Goal: Find specific page/section: Find specific page/section

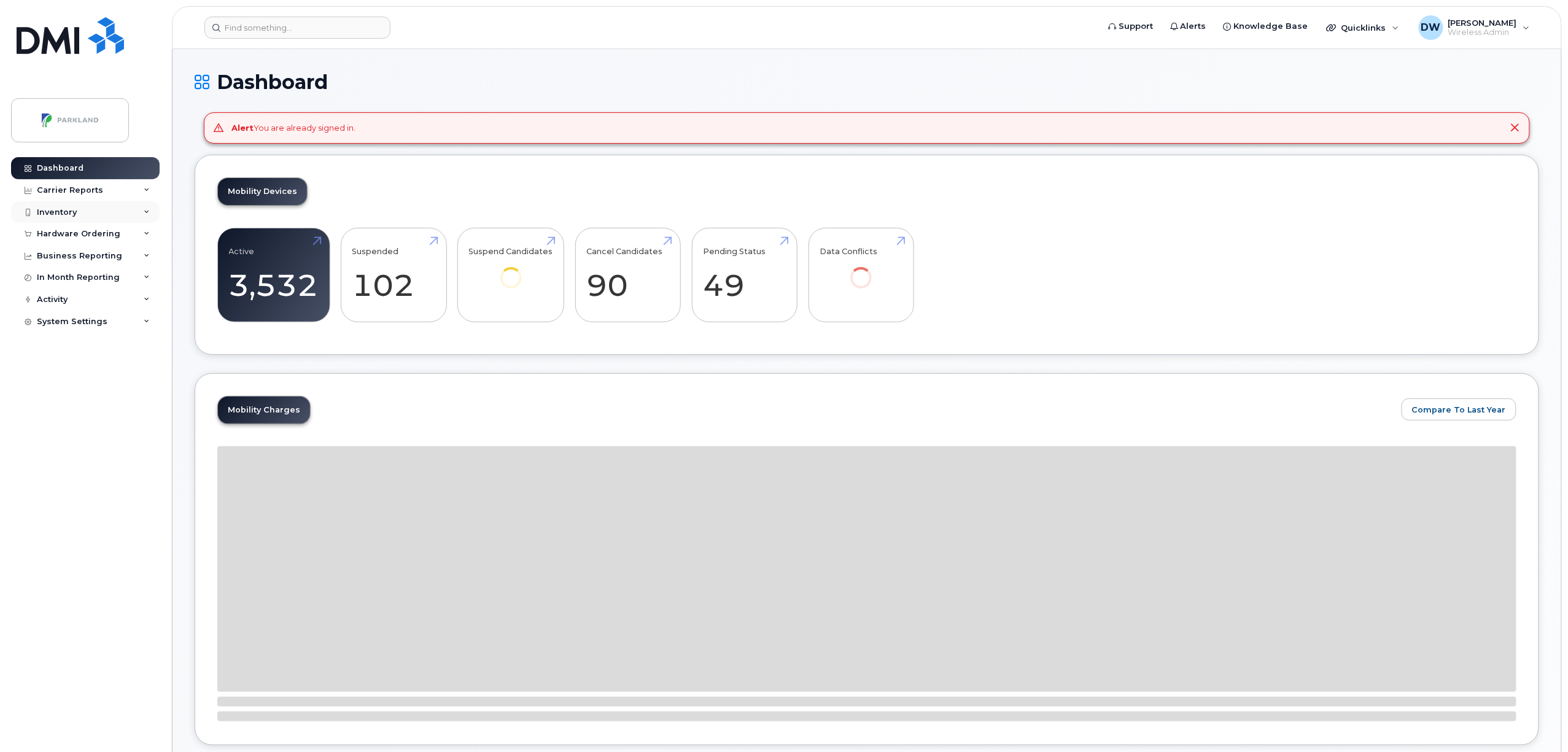
click at [73, 212] on div "Inventory" at bounding box center [57, 213] width 40 height 10
click at [78, 234] on div "Mobility Devices" at bounding box center [77, 235] width 70 height 11
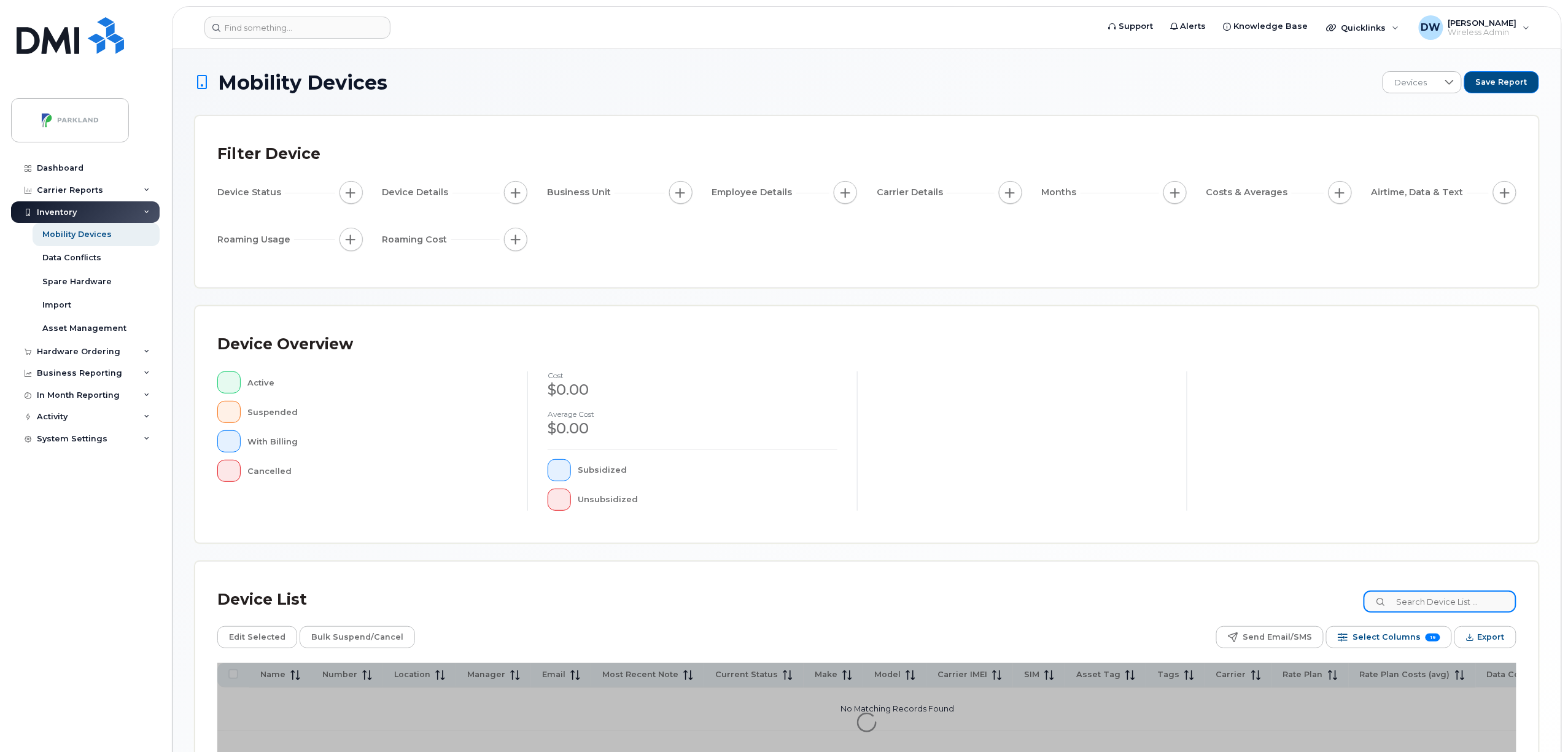
click at [1454, 611] on input at bounding box center [1439, 602] width 153 height 22
type input "G9"
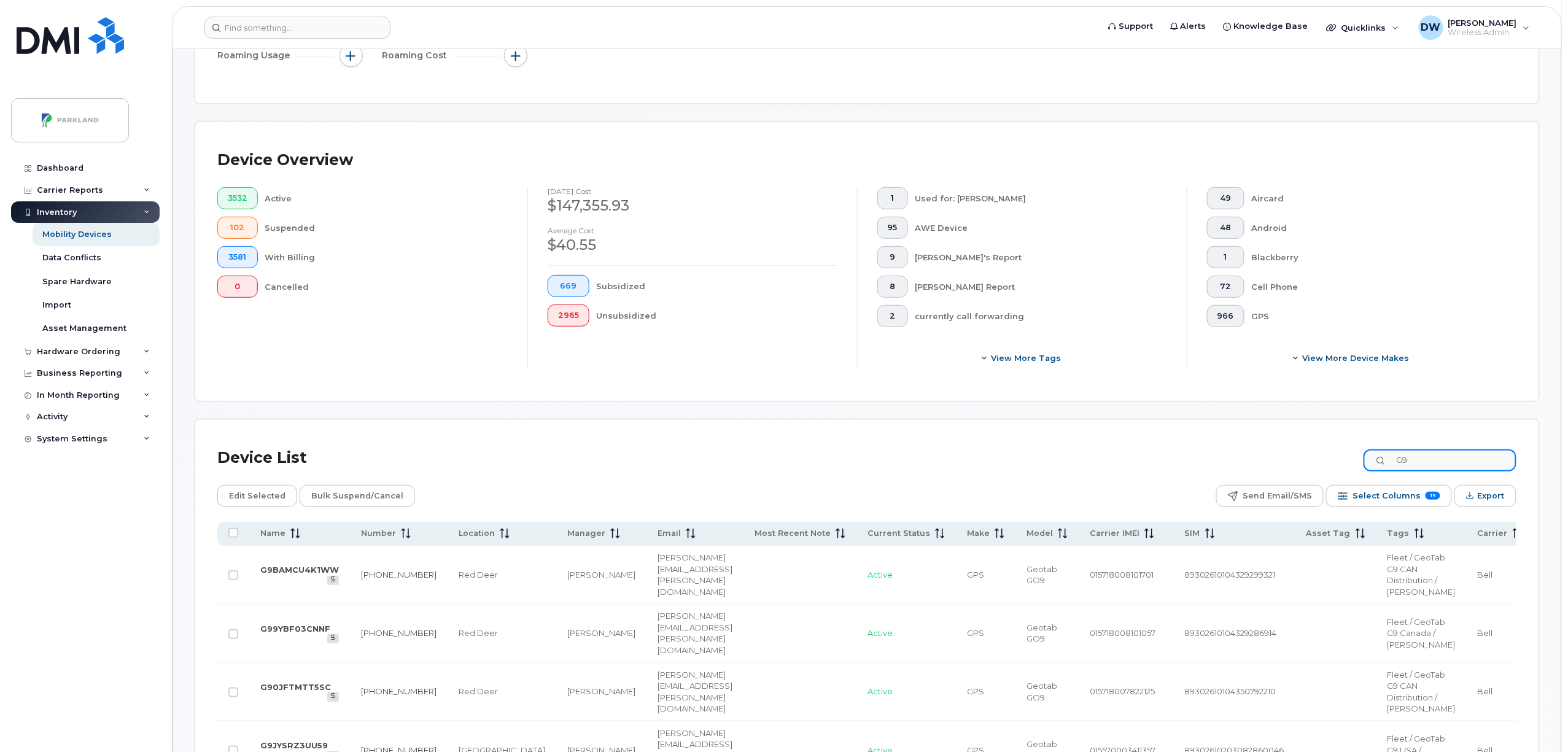
scroll to position [226, 0]
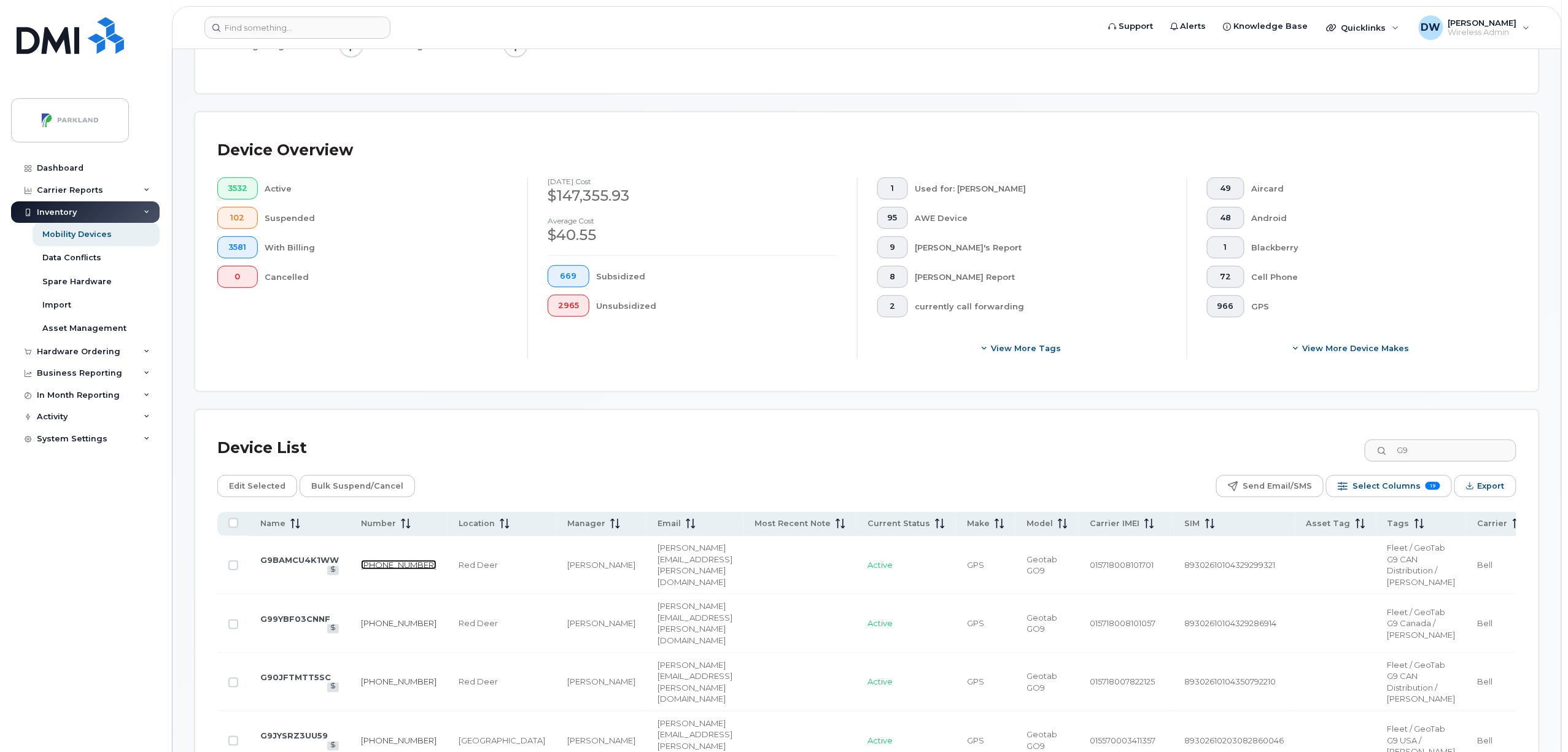
click at [376, 570] on link "[PHONE_NUMBER]" at bounding box center [399, 565] width 75 height 10
click at [371, 628] on link "[PHONE_NUMBER]" at bounding box center [399, 623] width 75 height 10
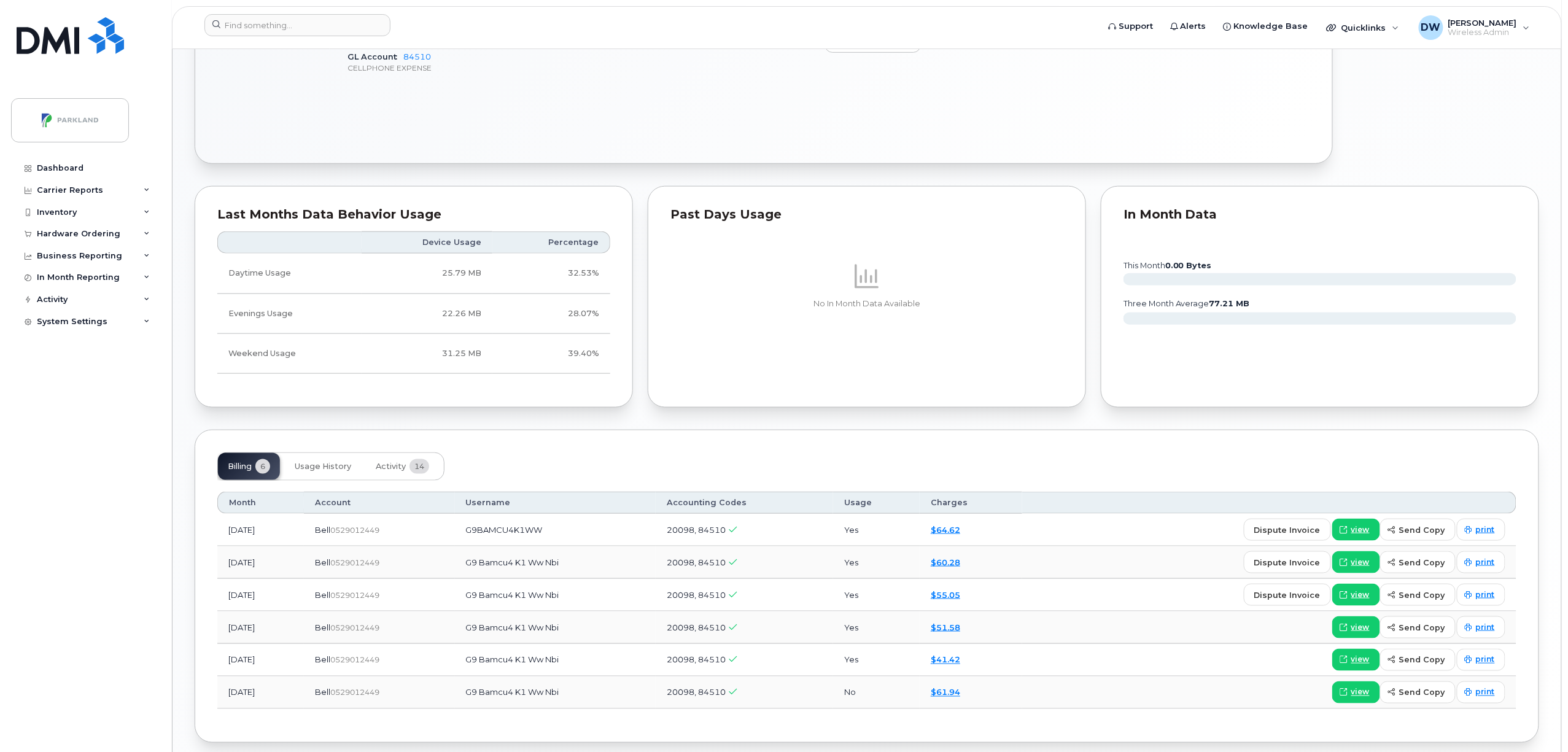
scroll to position [520, 0]
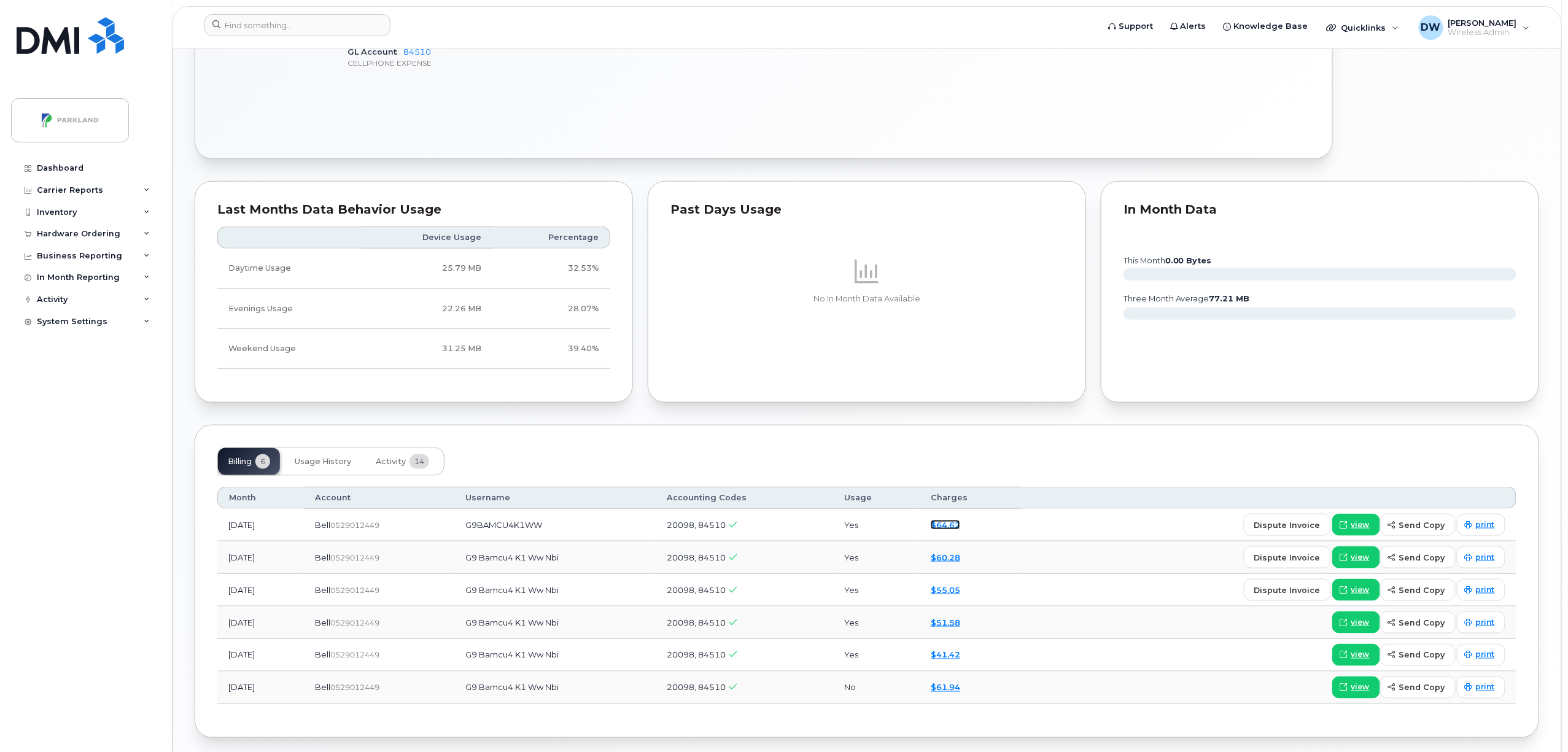
click at [961, 530] on link "$64.62" at bounding box center [945, 525] width 30 height 10
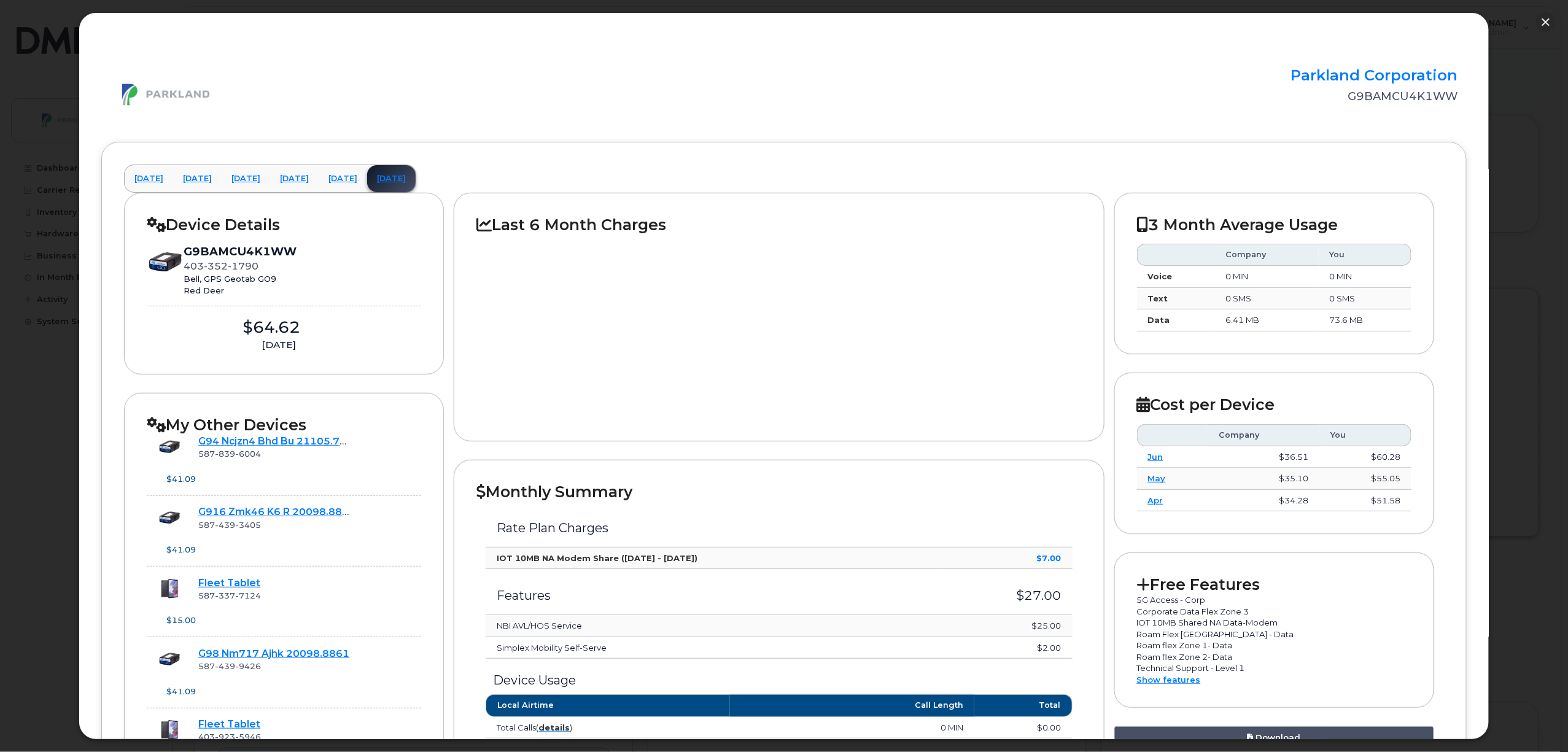
scroll to position [574, 0]
drag, startPoint x: 1485, startPoint y: 46, endPoint x: 1486, endPoint y: 97, distance: 51.0
click at [1486, 97] on div "× Parkland Corporation G9BAMCU4K1WW February 2025 March 2025 April 2025 May 202…" at bounding box center [784, 376] width 1411 height 727
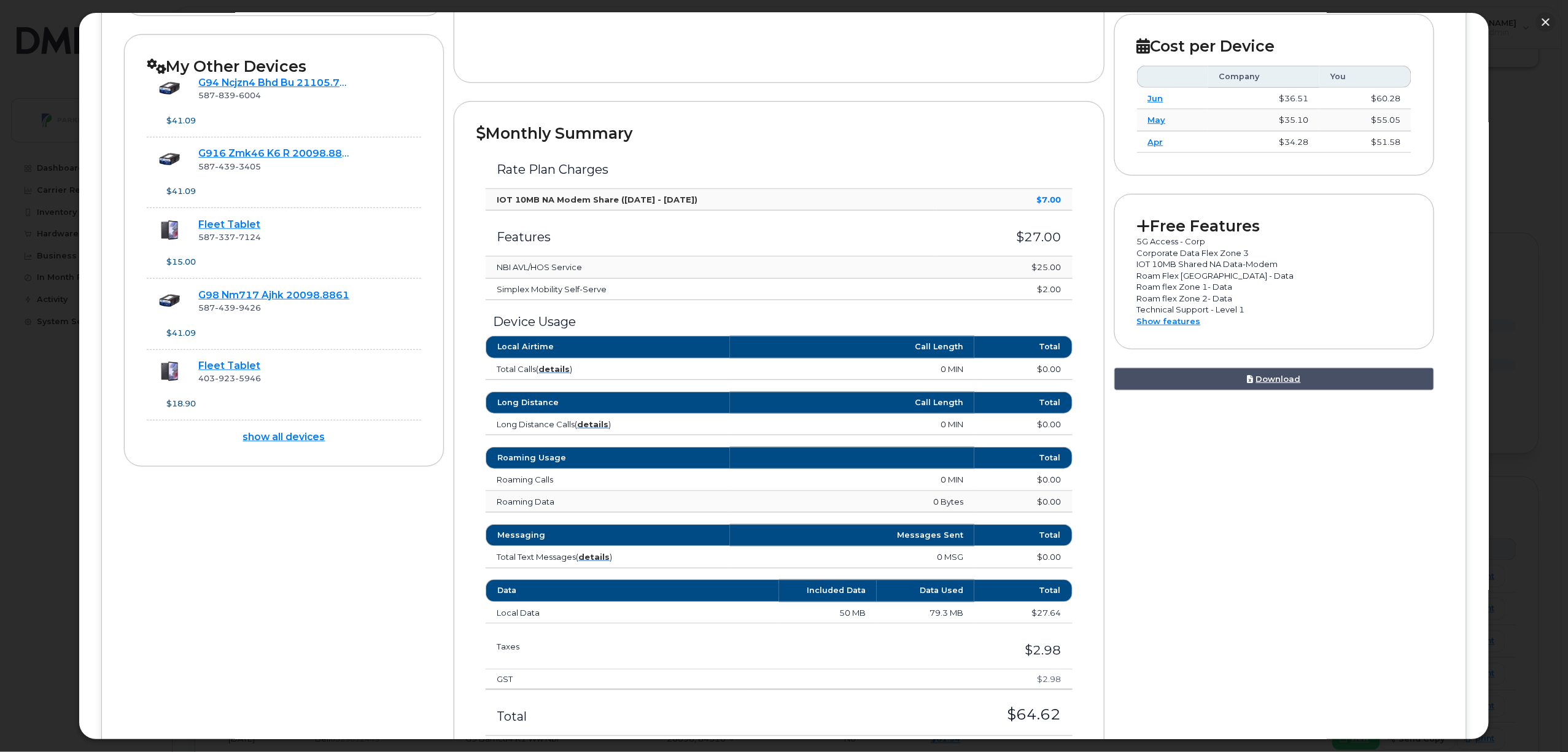
scroll to position [678, 0]
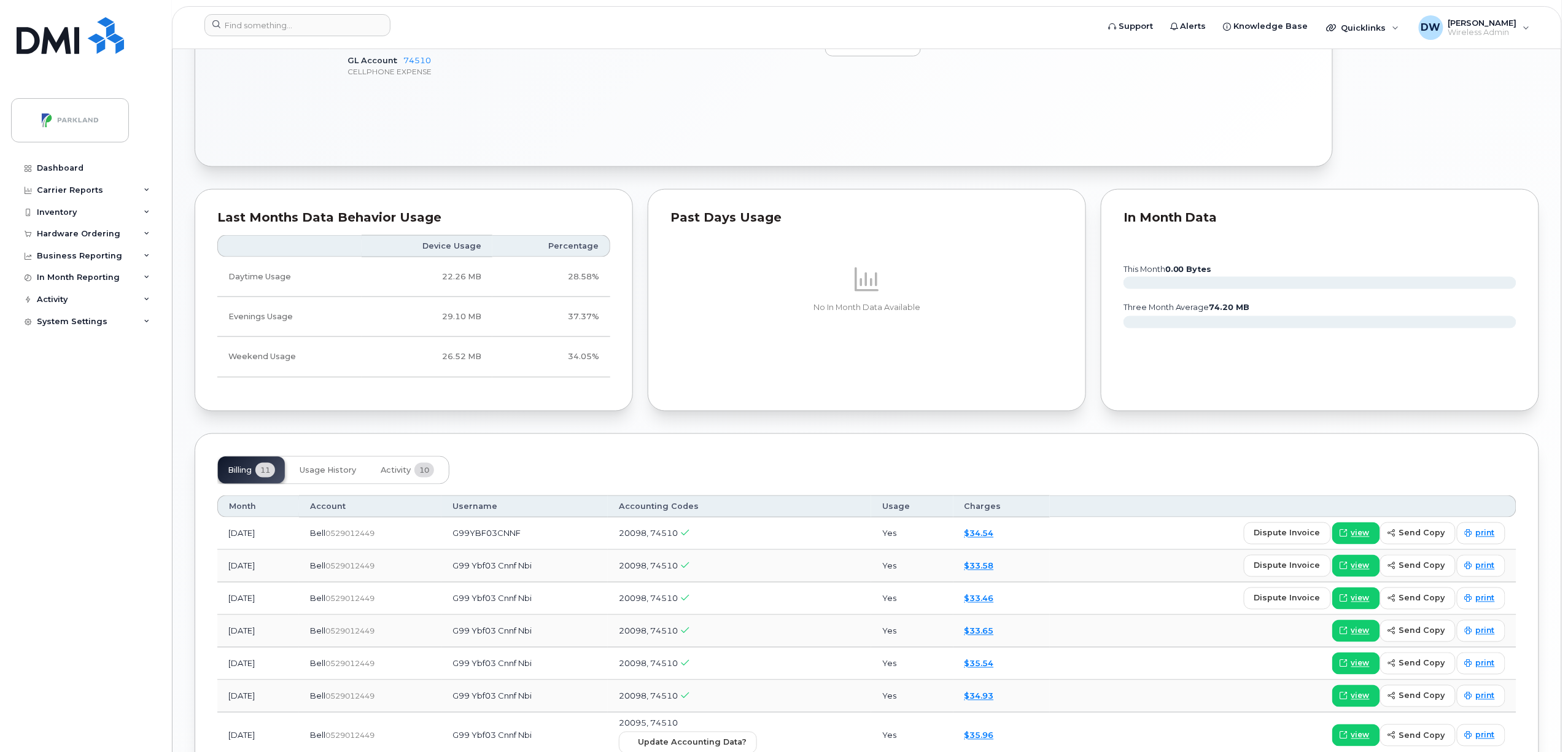
scroll to position [762, 0]
